Goal: Information Seeking & Learning: Find specific fact

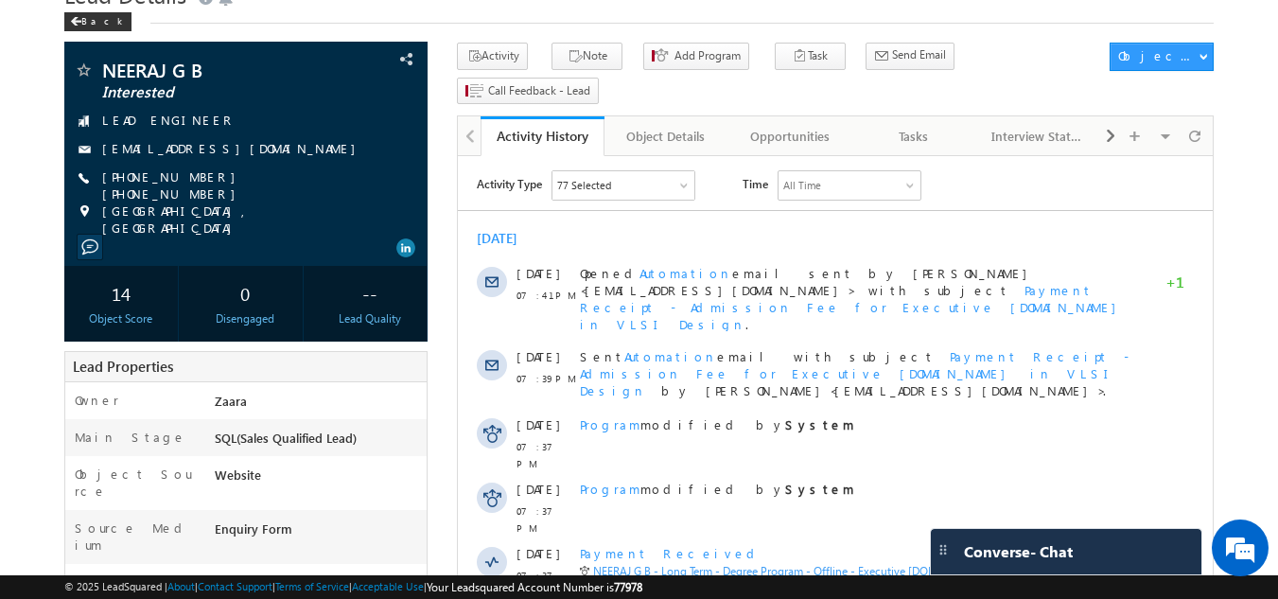
scroll to position [86, 0]
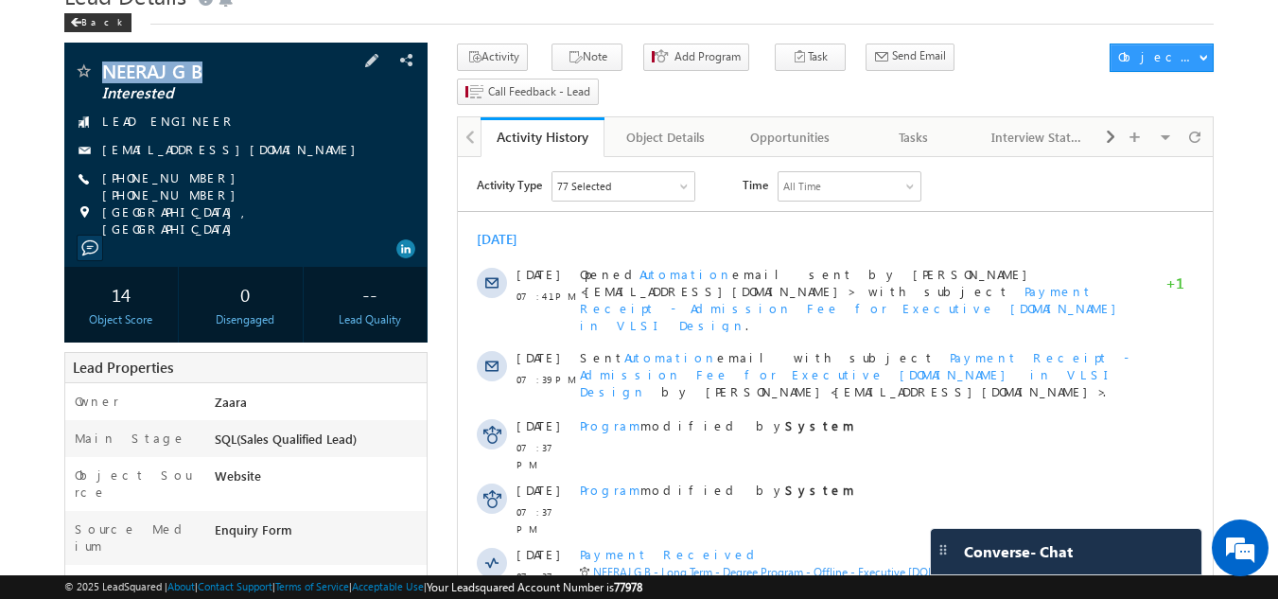
drag, startPoint x: 98, startPoint y: 65, endPoint x: 200, endPoint y: 74, distance: 101.6
click at [200, 74] on div "NEERAJ G B Interested" at bounding box center [246, 71] width 345 height 19
copy div "NEERAJ G B"
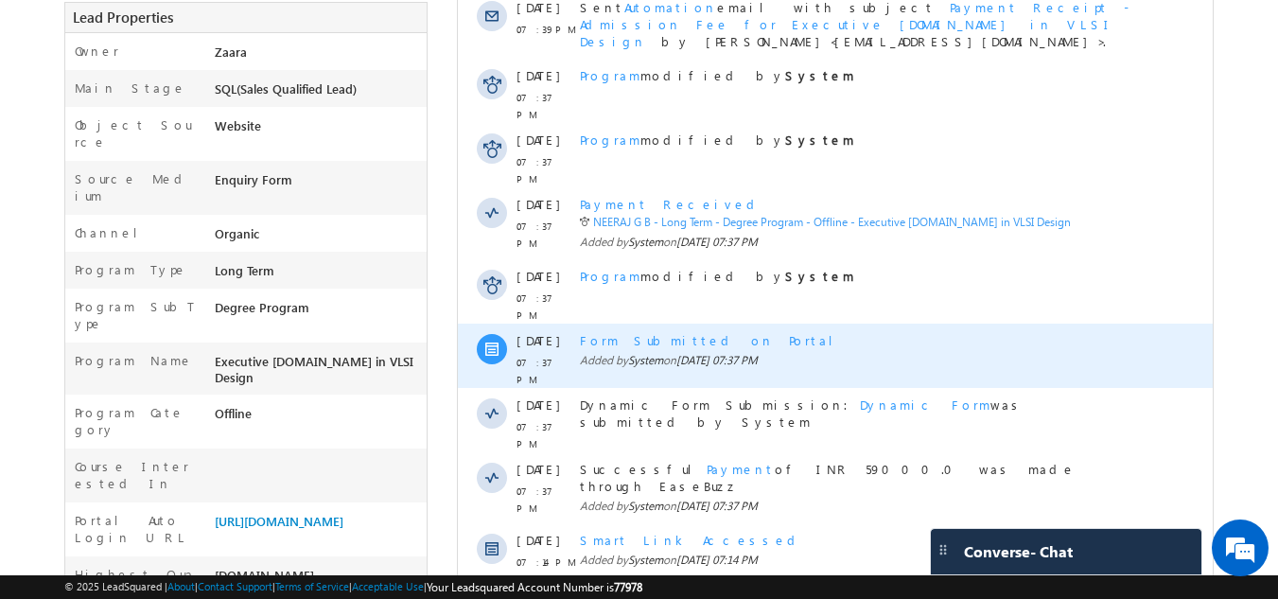
scroll to position [0, 0]
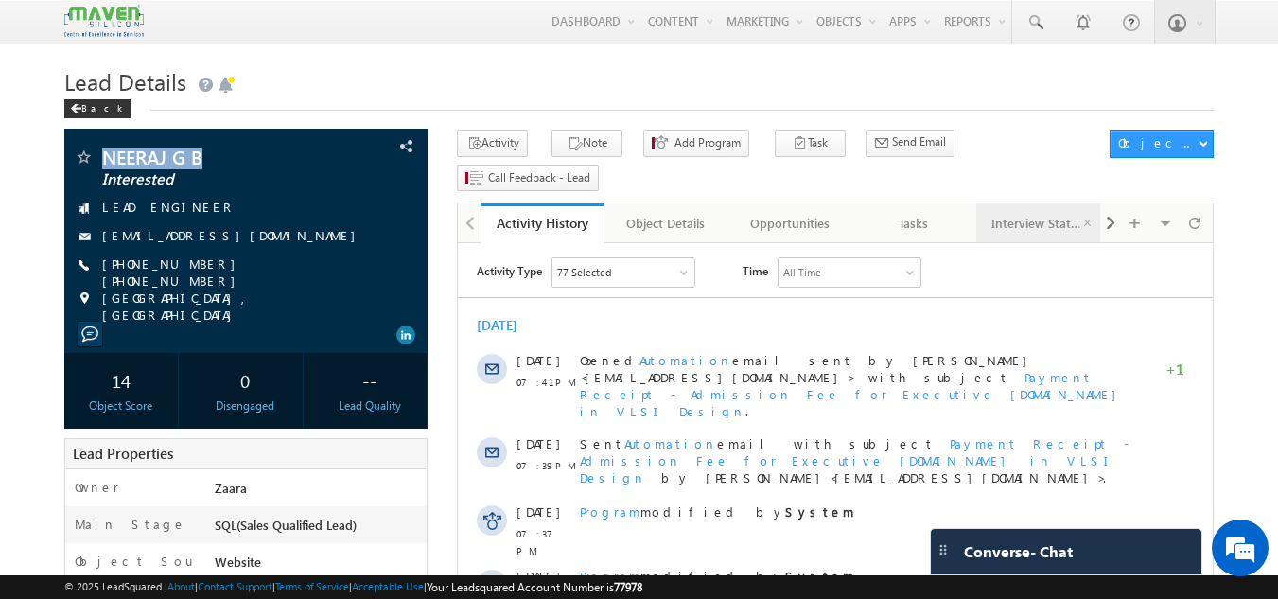
click at [1042, 212] on div "Interview Status" at bounding box center [1038, 223] width 92 height 23
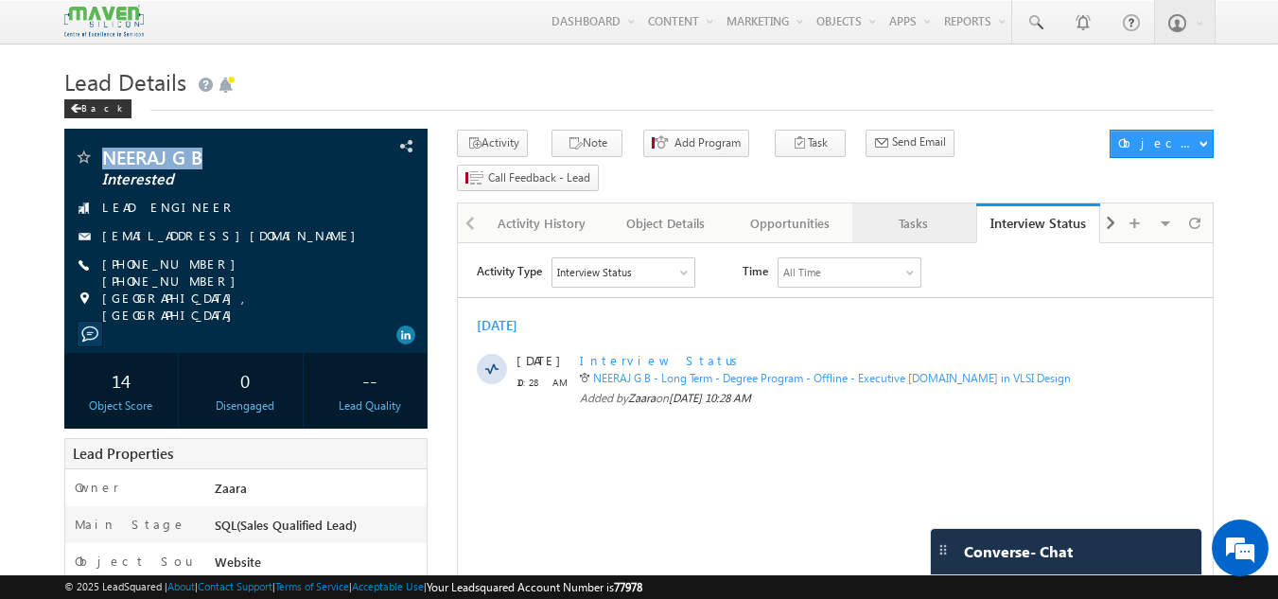
click at [915, 212] on div "Tasks" at bounding box center [914, 223] width 92 height 23
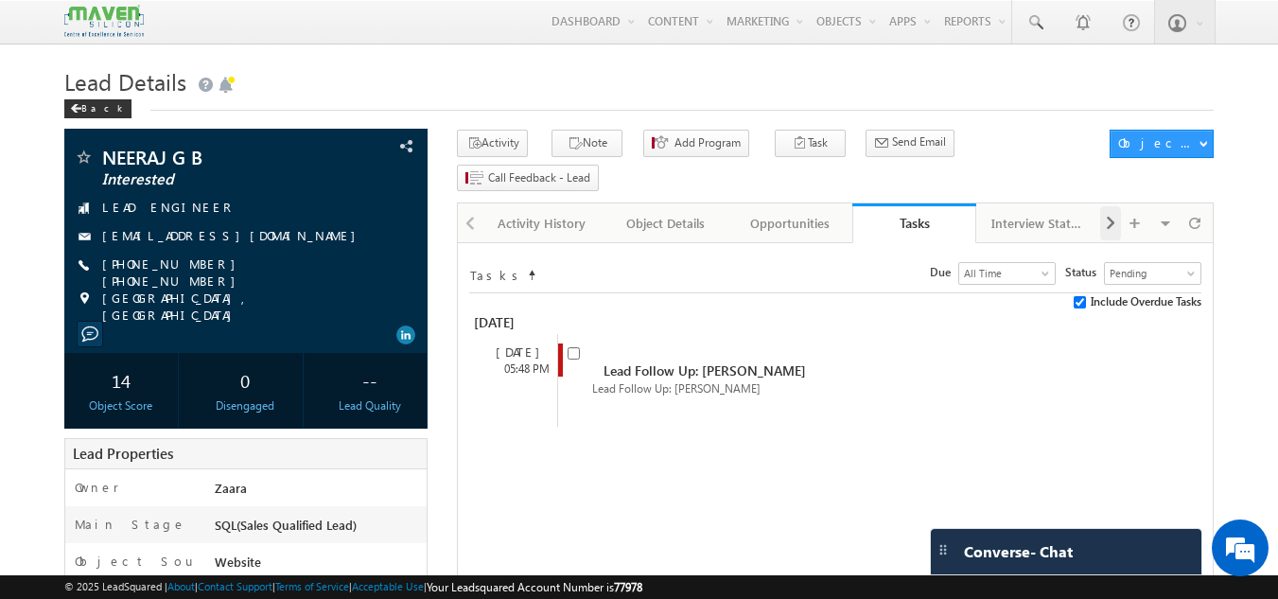
click at [1113, 206] on span at bounding box center [1110, 223] width 11 height 34
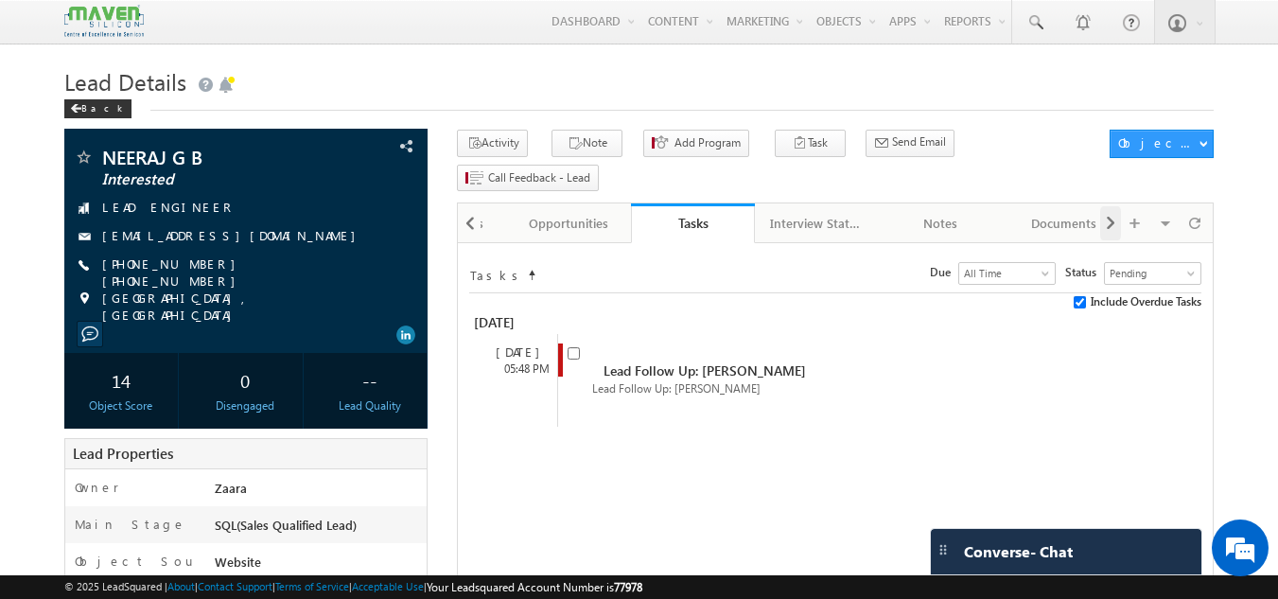
click at [1113, 206] on span at bounding box center [1110, 223] width 11 height 34
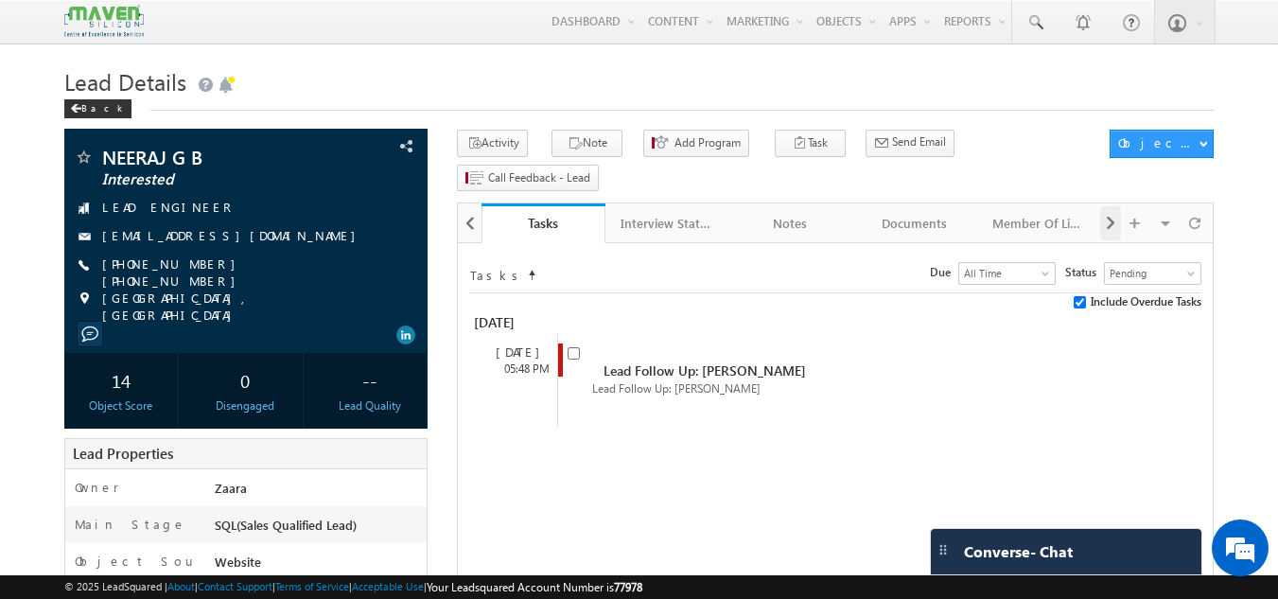
click at [1113, 206] on span at bounding box center [1110, 223] width 11 height 34
click at [788, 212] on div "Documents" at bounding box center [790, 223] width 92 height 23
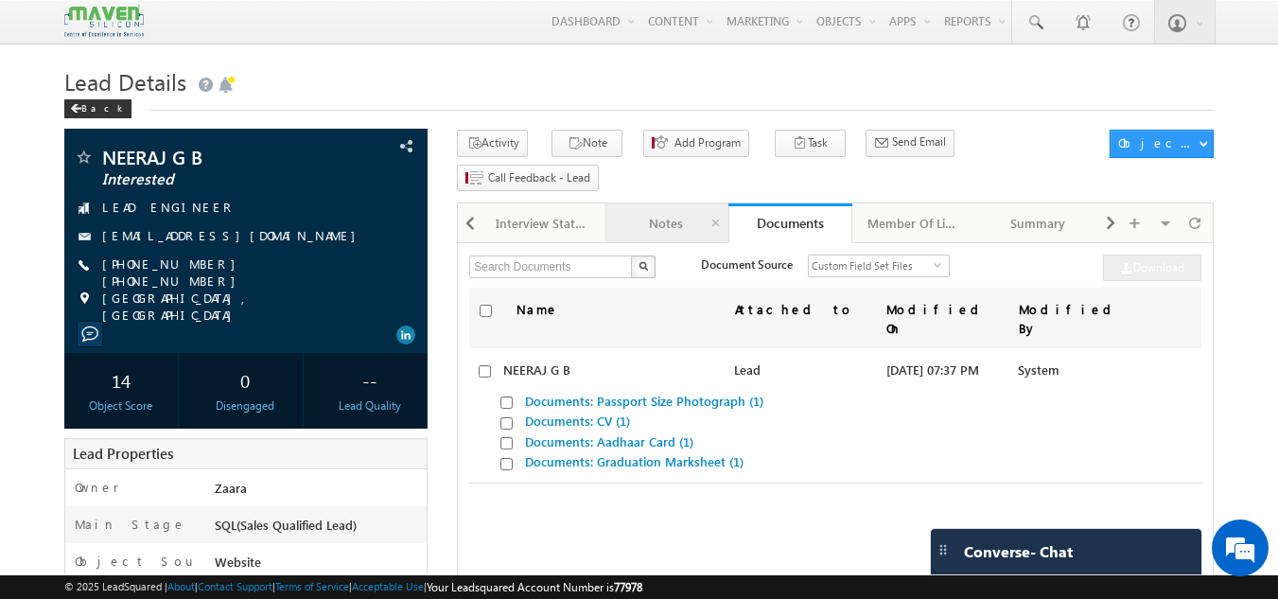
click at [661, 212] on div "Notes" at bounding box center [666, 223] width 92 height 23
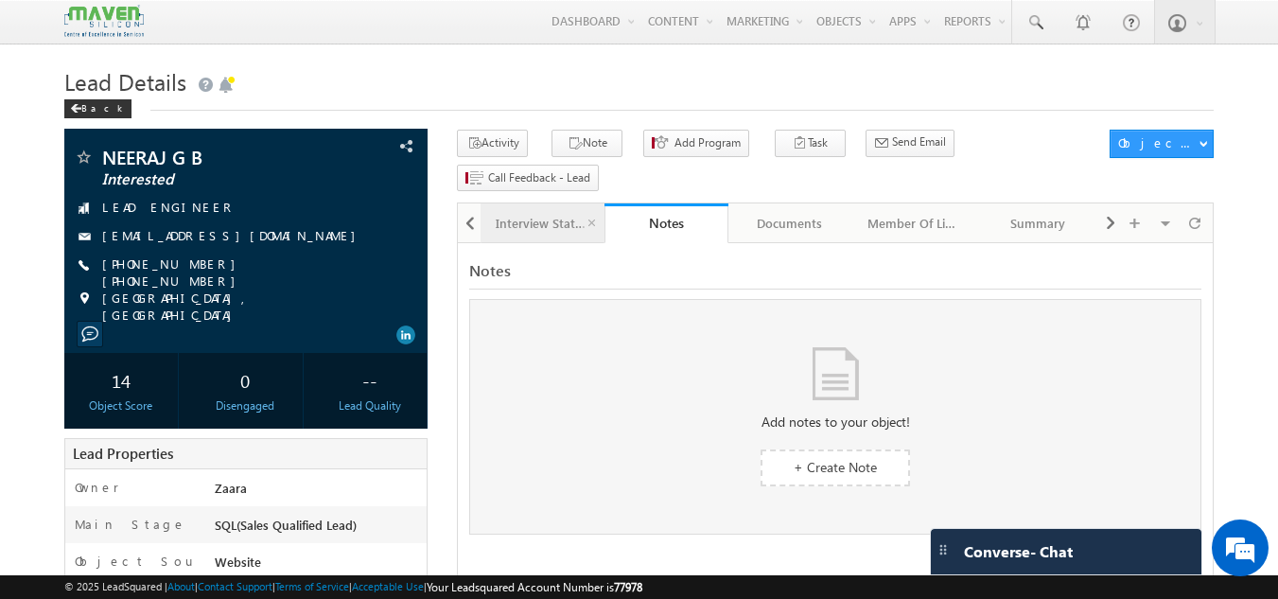
click at [508, 212] on div "Interview Status" at bounding box center [542, 223] width 92 height 23
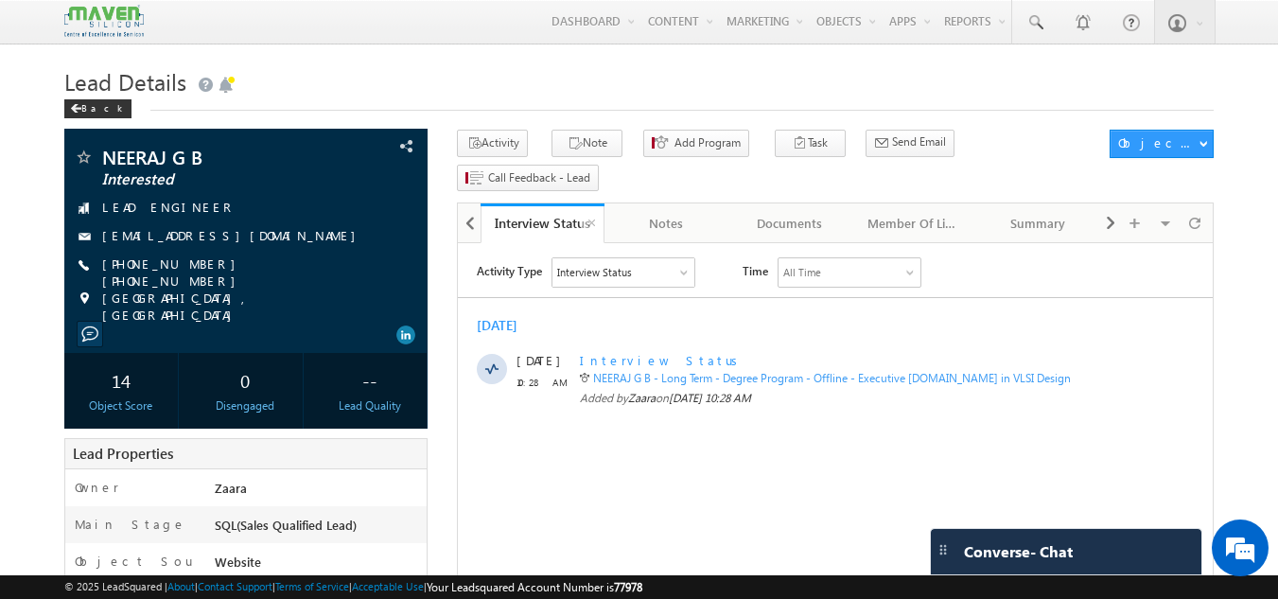
click at [508, 203] on link "Interview Status" at bounding box center [543, 223] width 124 height 40
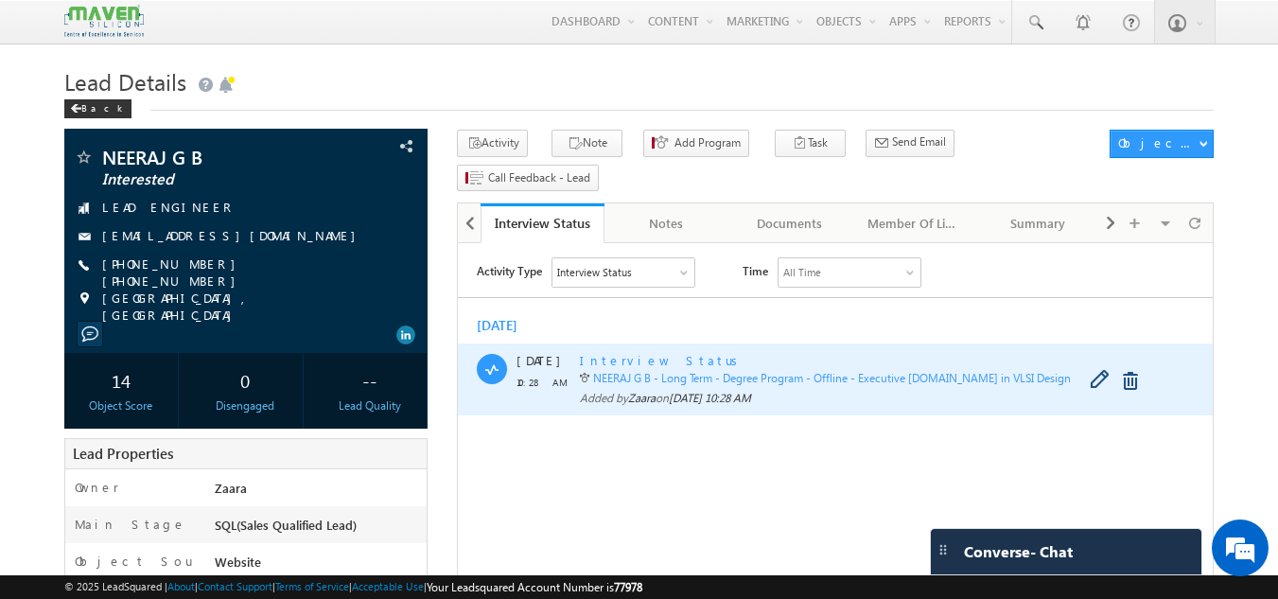
click at [638, 358] on span "Interview Status" at bounding box center [662, 360] width 165 height 16
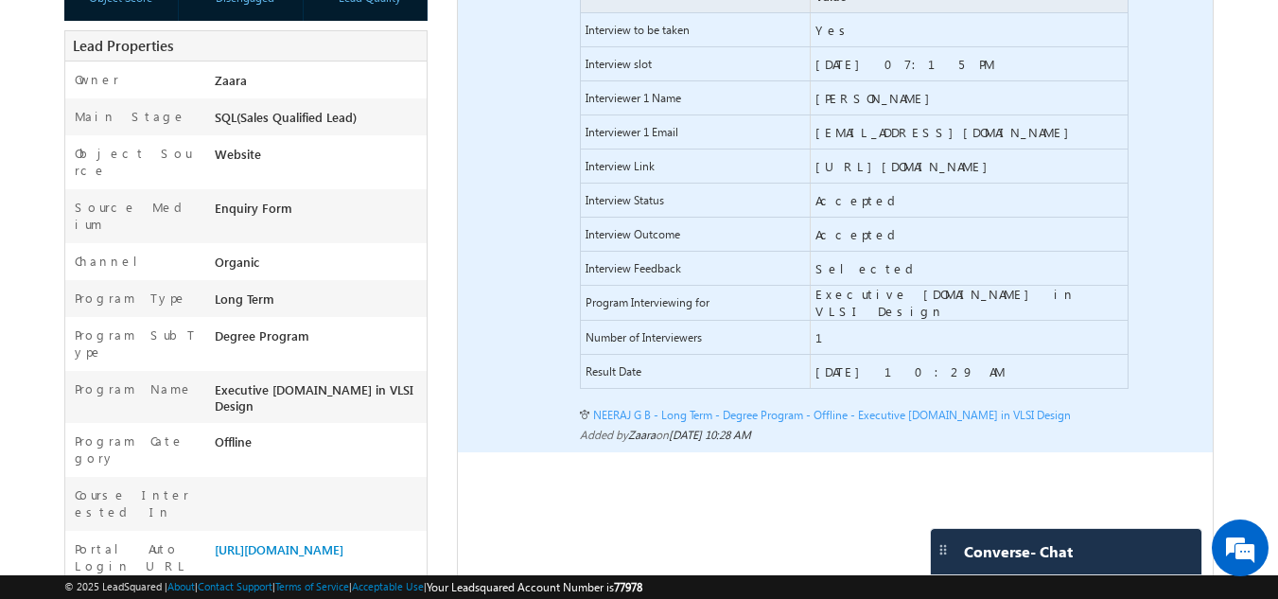
scroll to position [409, 0]
click at [865, 239] on span "Accepted" at bounding box center [859, 233] width 87 height 17
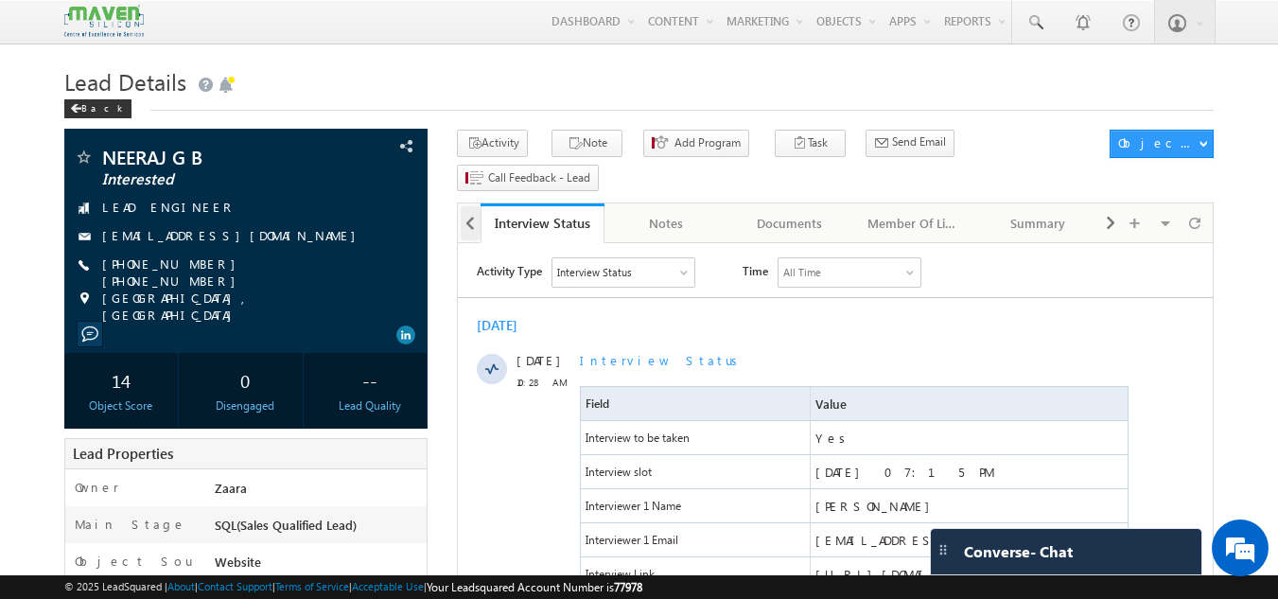
click at [469, 206] on span at bounding box center [470, 223] width 11 height 34
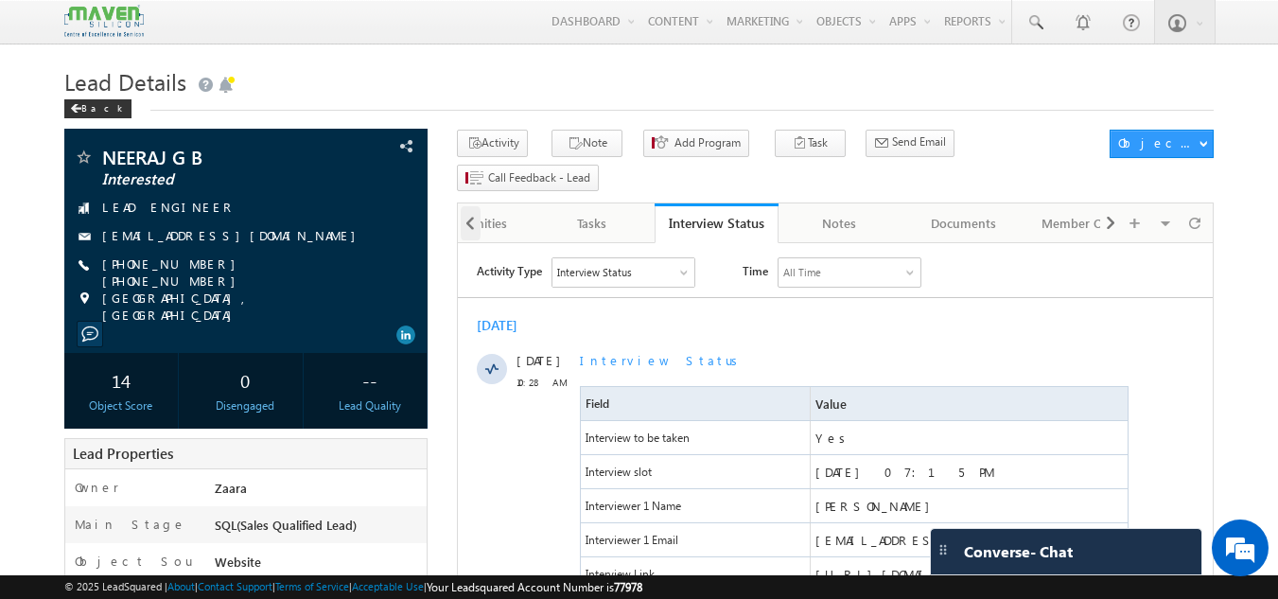
click at [469, 206] on span at bounding box center [470, 223] width 11 height 34
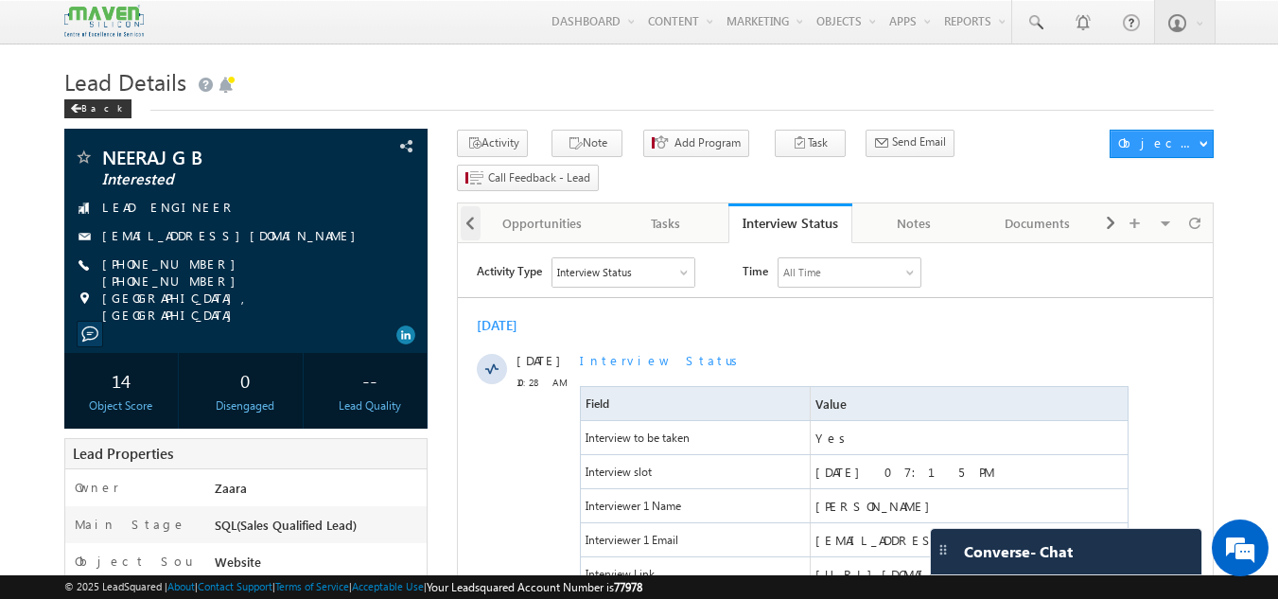
click at [469, 206] on span at bounding box center [470, 223] width 11 height 34
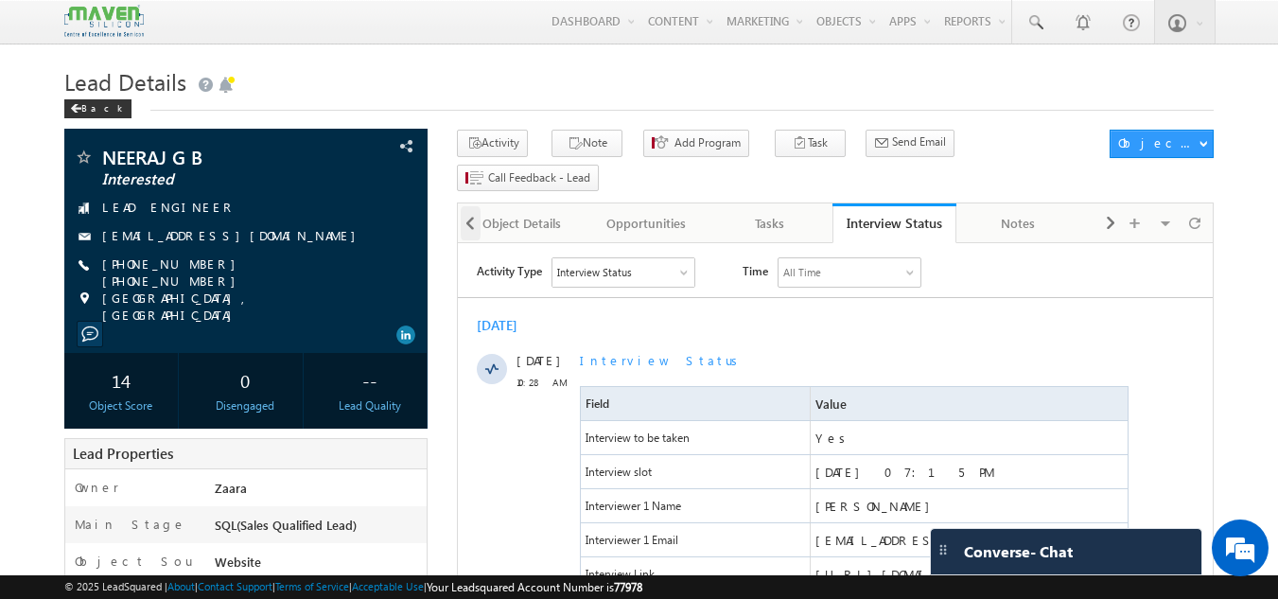
click at [469, 206] on span at bounding box center [470, 223] width 11 height 34
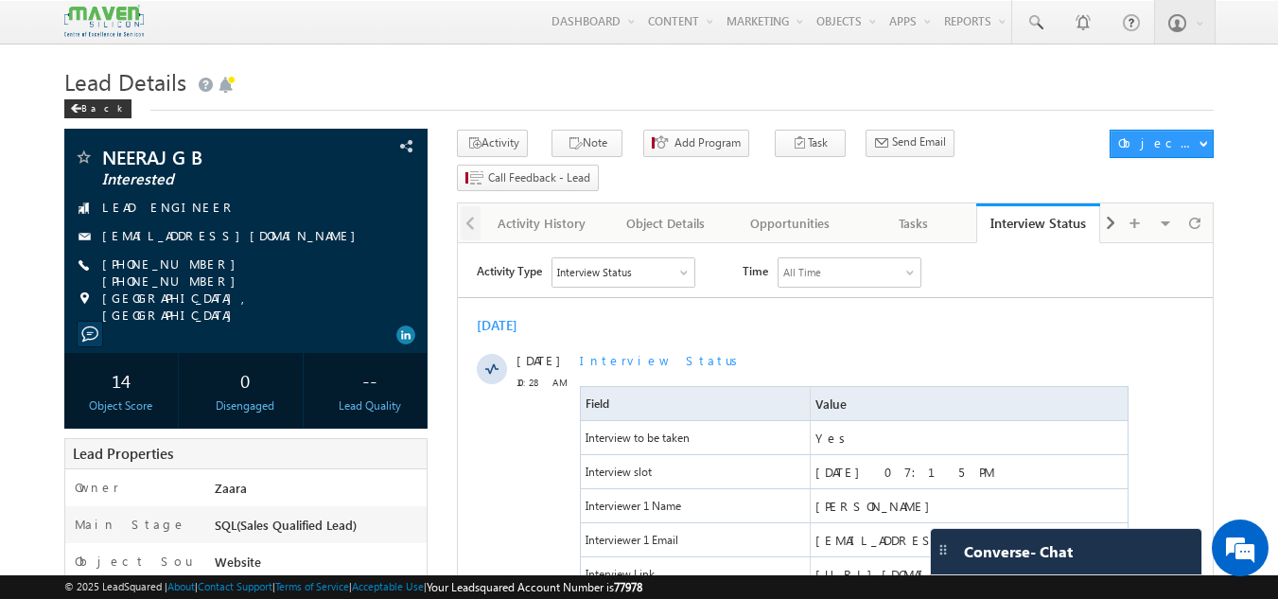
click at [469, 203] on div at bounding box center [469, 221] width 23 height 37
drag, startPoint x: 469, startPoint y: 193, endPoint x: 680, endPoint y: 200, distance: 211.1
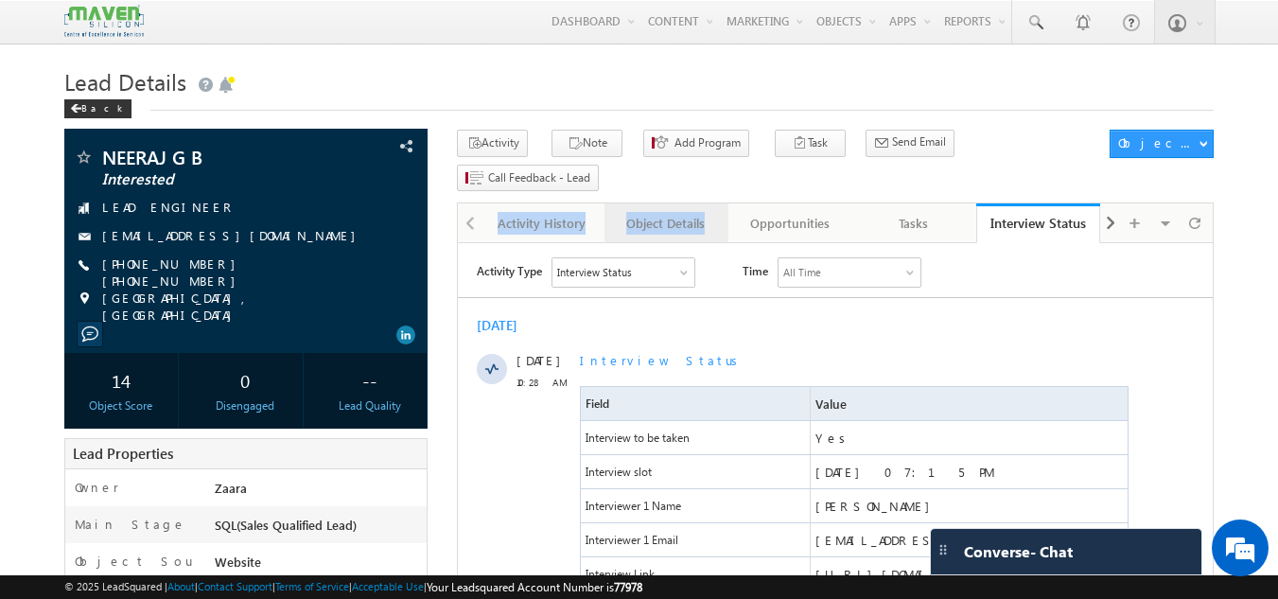
click at [680, 202] on div "Activity History Activity History Object Details Object Details Opportunities O…" at bounding box center [835, 222] width 757 height 40
click at [680, 212] on div "Object Details" at bounding box center [666, 223] width 92 height 23
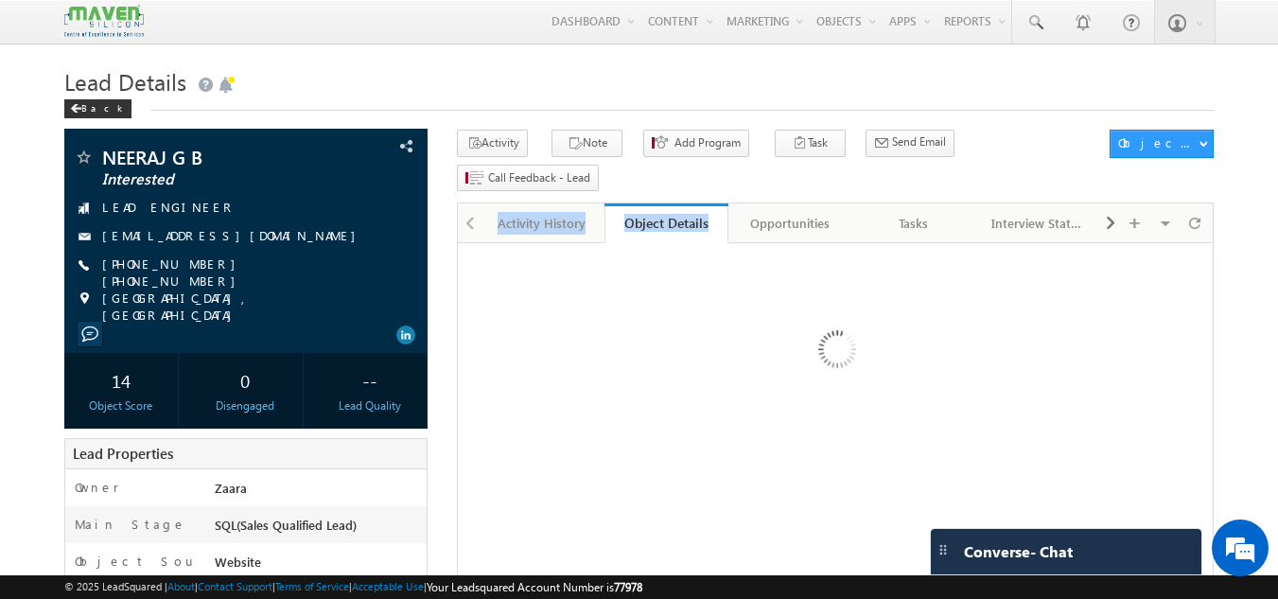
click at [680, 203] on link "Object Details" at bounding box center [667, 223] width 124 height 40
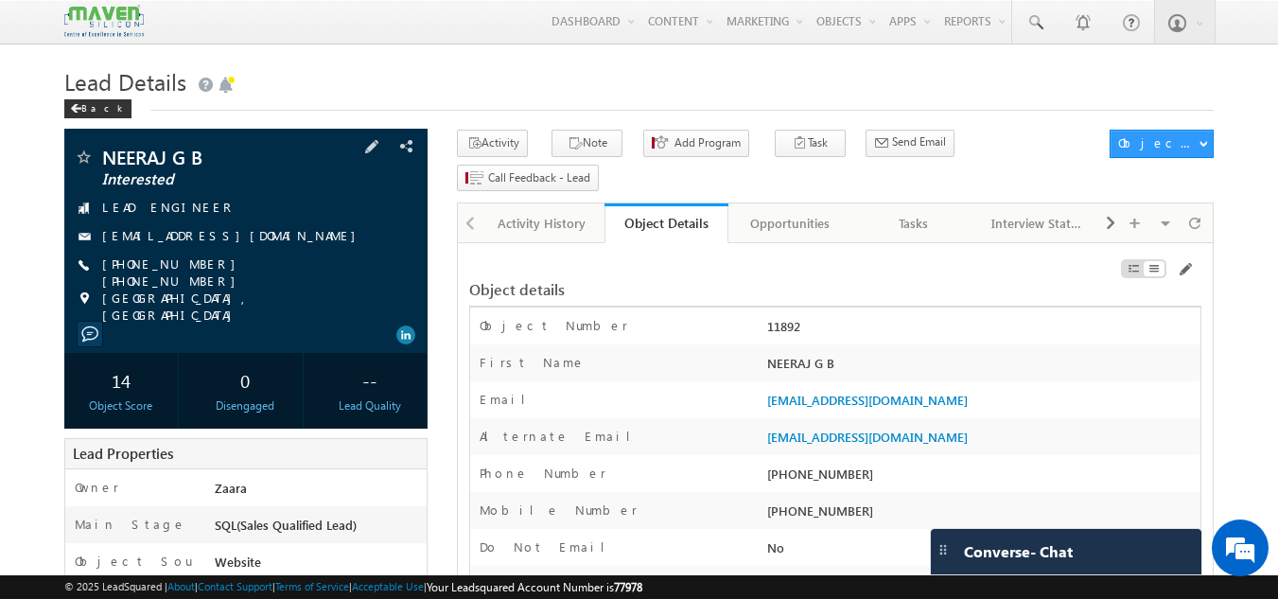
drag, startPoint x: 102, startPoint y: 241, endPoint x: 231, endPoint y: 242, distance: 128.7
click at [231, 242] on div "[EMAIL_ADDRESS][DOMAIN_NAME]" at bounding box center [246, 236] width 345 height 19
drag, startPoint x: 142, startPoint y: 250, endPoint x: 116, endPoint y: 244, distance: 26.2
click at [116, 244] on div "NEERAJ G B Interested LEAD ENGINEER [EMAIL_ADDRESS][DOMAIN_NAME] [PHONE_NUMBER]…" at bounding box center [246, 236] width 345 height 176
drag, startPoint x: 98, startPoint y: 244, endPoint x: 229, endPoint y: 237, distance: 130.8
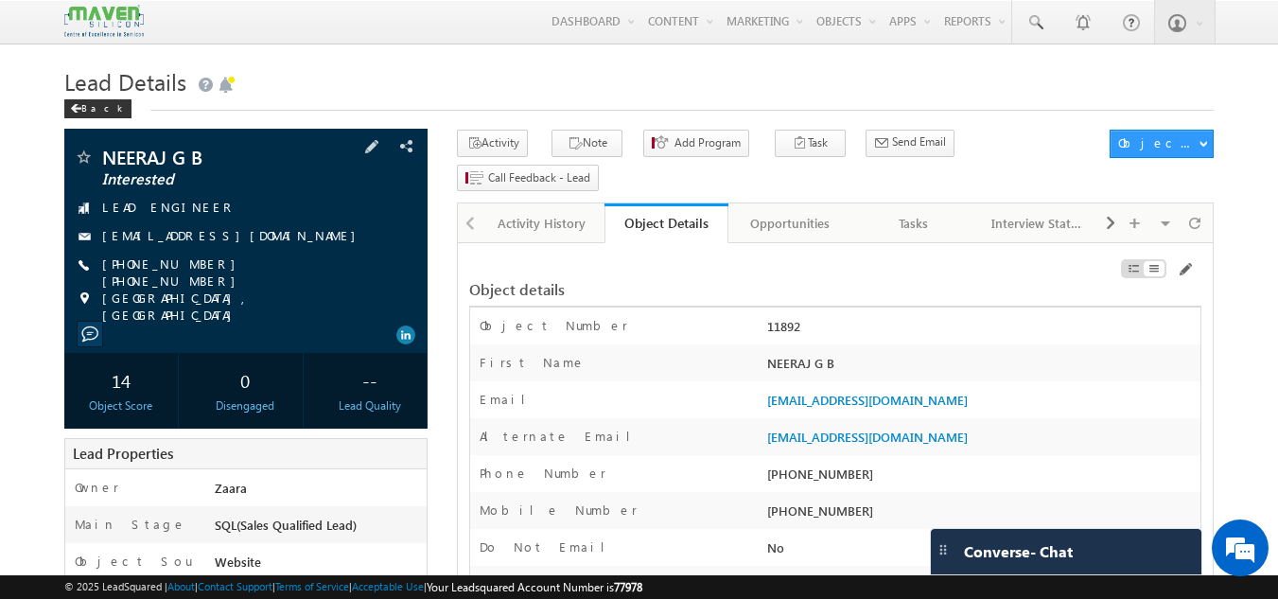
click at [229, 237] on div "[EMAIL_ADDRESS][DOMAIN_NAME]" at bounding box center [246, 236] width 345 height 19
copy div "[EMAIL_ADDRESS][DOMAIN_NAME]"
drag, startPoint x: 296, startPoint y: 261, endPoint x: 286, endPoint y: 268, distance: 12.3
click at [286, 268] on div "[PHONE_NUMBER] [PHONE_NUMBER]" at bounding box center [246, 264] width 345 height 19
click at [290, 267] on div "[PHONE_NUMBER] [PHONE_NUMBER]" at bounding box center [246, 264] width 345 height 19
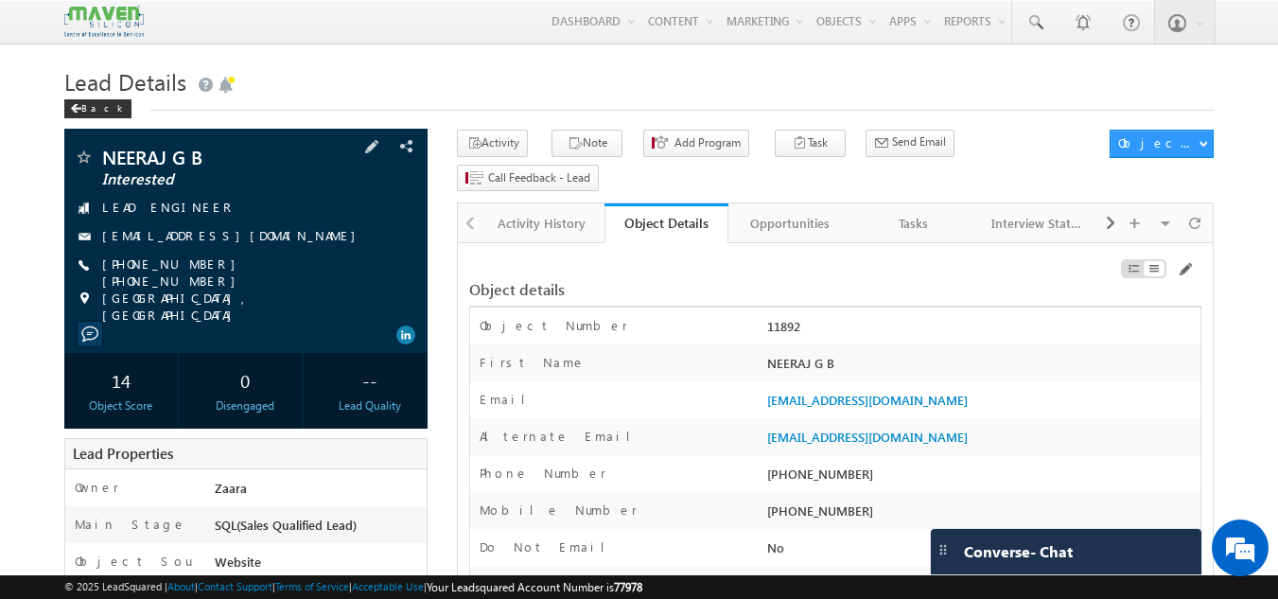
copy div "[PHONE_NUMBER] [PHONE_NUMBER]"
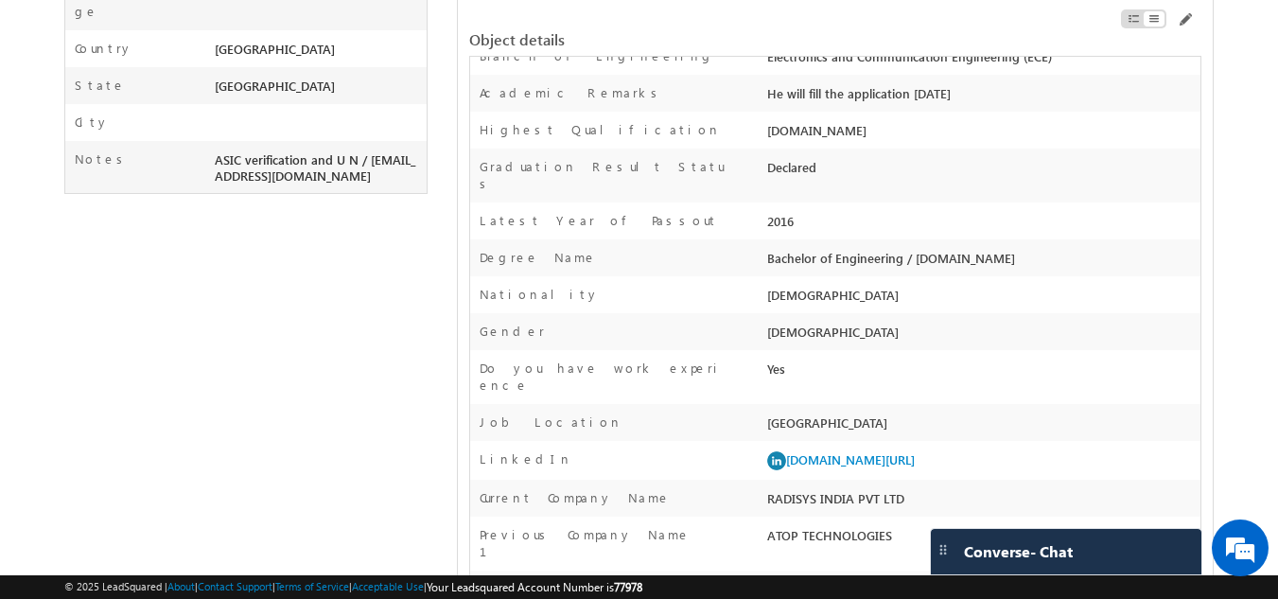
scroll to position [1233, 0]
drag, startPoint x: 766, startPoint y: 413, endPoint x: 906, endPoint y: 414, distance: 139.1
click at [906, 488] on div "RADISYS INDIA PVT LTD" at bounding box center [982, 501] width 438 height 26
copy div "RADISYS INDIA PVT LTD"
